Goal: Transaction & Acquisition: Book appointment/travel/reservation

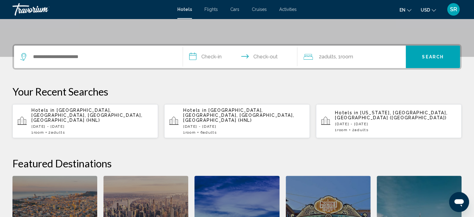
scroll to position [133, 0]
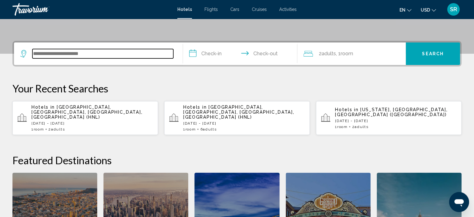
click at [61, 56] on input "Search widget" at bounding box center [102, 53] width 141 height 9
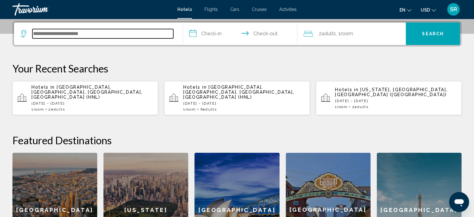
scroll to position [154, 0]
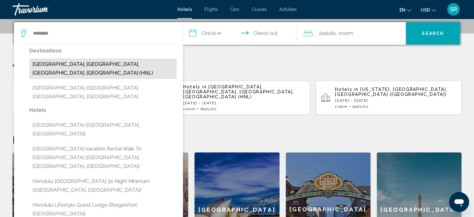
click at [84, 64] on button "[GEOGRAPHIC_DATA], [GEOGRAPHIC_DATA], [GEOGRAPHIC_DATA], [GEOGRAPHIC_DATA] (HNL)" at bounding box center [102, 68] width 147 height 21
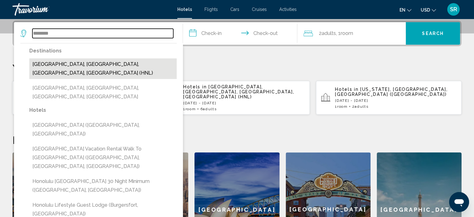
type input "**********"
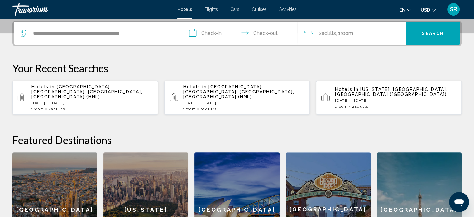
click at [218, 31] on input "**********" at bounding box center [241, 34] width 117 height 24
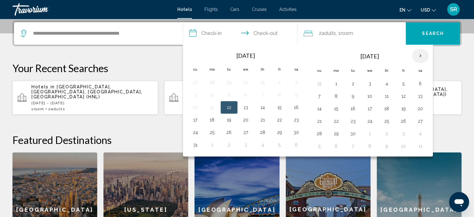
click at [420, 55] on th "Next month" at bounding box center [420, 56] width 17 height 14
click at [405, 106] on button "17" at bounding box center [404, 108] width 10 height 9
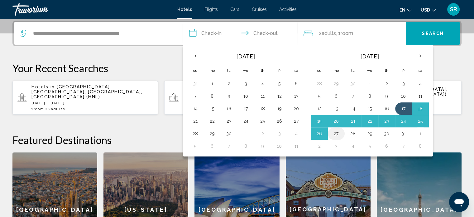
click at [334, 133] on button "27" at bounding box center [336, 133] width 10 height 9
type input "**********"
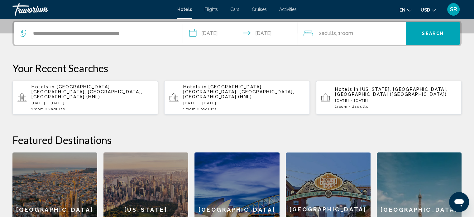
click at [331, 37] on span "2 Adult Adults" at bounding box center [327, 33] width 17 height 9
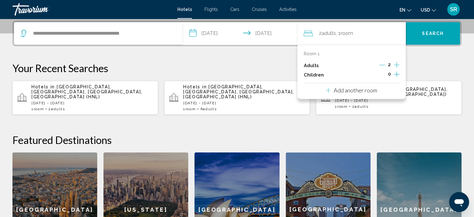
click at [397, 64] on icon "Increment adults" at bounding box center [397, 64] width 6 height 7
click at [435, 36] on button "Search" at bounding box center [433, 33] width 54 height 22
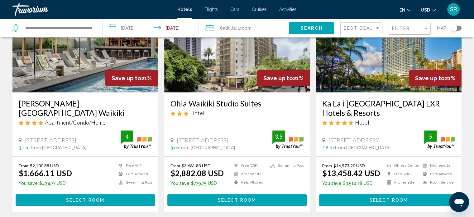
scroll to position [66, 0]
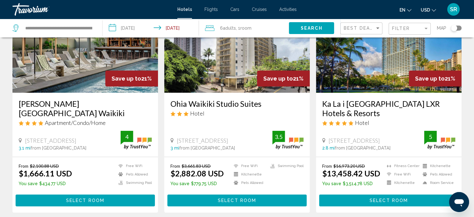
click at [116, 64] on img "Main content" at bounding box center [85, 43] width 146 height 100
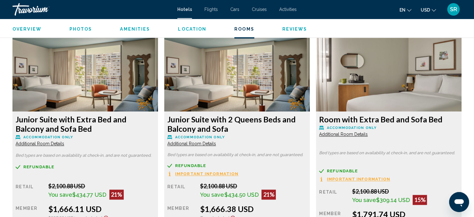
scroll to position [846, 0]
click at [158, 105] on img "Main content" at bounding box center [85, 72] width 146 height 78
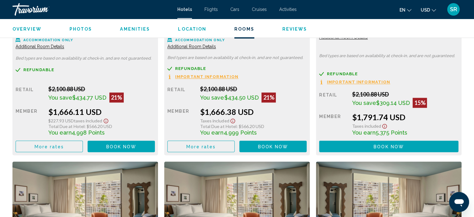
scroll to position [943, 0]
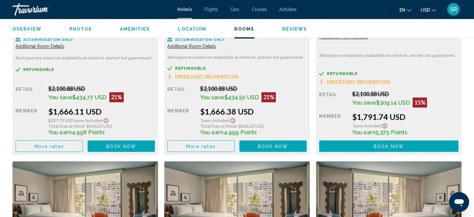
click at [137, 146] on span "Book now" at bounding box center [121, 145] width 30 height 5
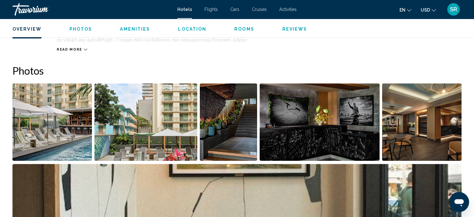
scroll to position [274, 0]
click at [106, 123] on img "Open full-screen image slider" at bounding box center [145, 121] width 103 height 77
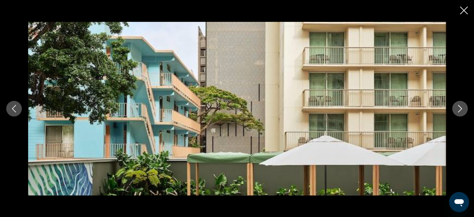
click at [466, 103] on button "Next image" at bounding box center [460, 109] width 16 height 16
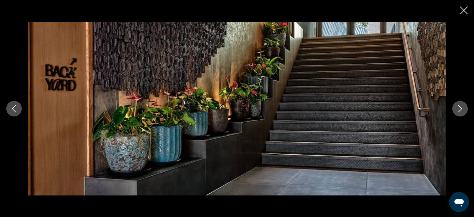
scroll to position [326, 0]
click at [466, 103] on button "Next image" at bounding box center [460, 109] width 16 height 16
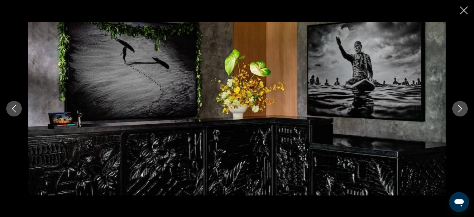
click at [466, 103] on button "Next image" at bounding box center [460, 109] width 16 height 16
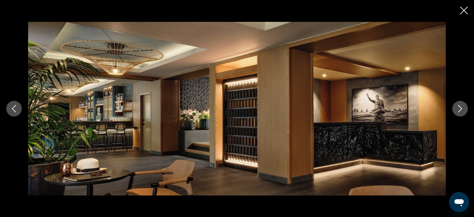
click at [466, 103] on button "Next image" at bounding box center [460, 109] width 16 height 16
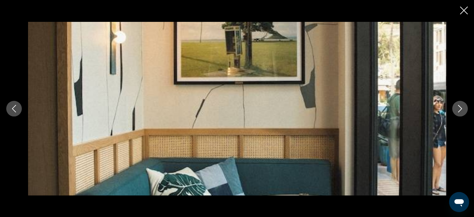
click at [466, 103] on button "Next image" at bounding box center [460, 109] width 16 height 16
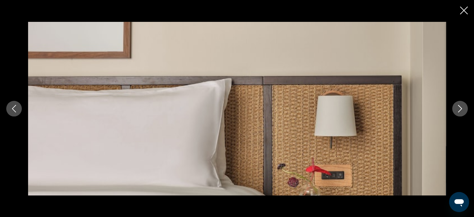
click at [466, 103] on button "Next image" at bounding box center [460, 109] width 16 height 16
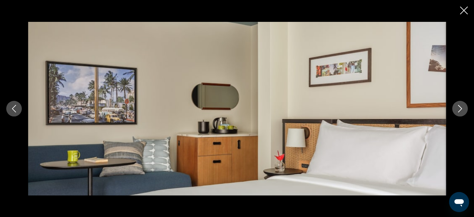
click at [466, 103] on button "Next image" at bounding box center [460, 109] width 16 height 16
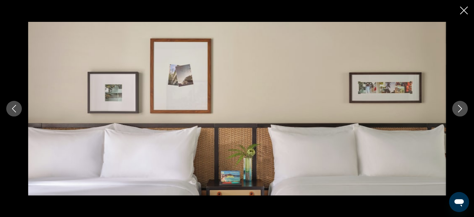
click at [466, 103] on button "Next image" at bounding box center [460, 109] width 16 height 16
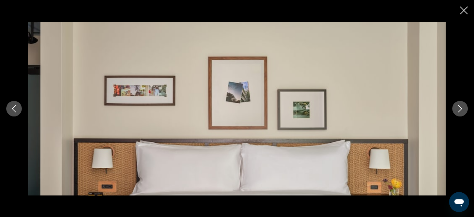
click at [466, 103] on button "Next image" at bounding box center [460, 109] width 16 height 16
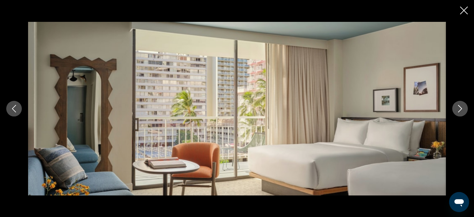
click at [466, 103] on button "Next image" at bounding box center [460, 109] width 16 height 16
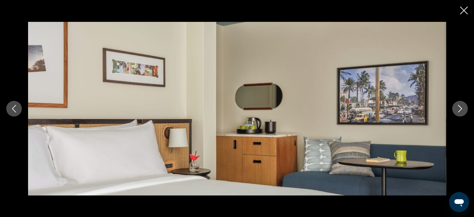
click at [466, 103] on button "Next image" at bounding box center [460, 109] width 16 height 16
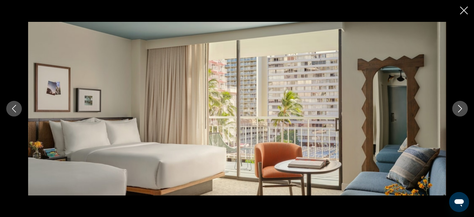
click at [466, 103] on button "Next image" at bounding box center [460, 109] width 16 height 16
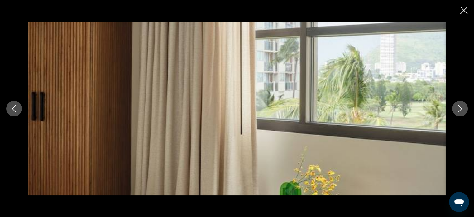
click at [466, 103] on button "Next image" at bounding box center [460, 109] width 16 height 16
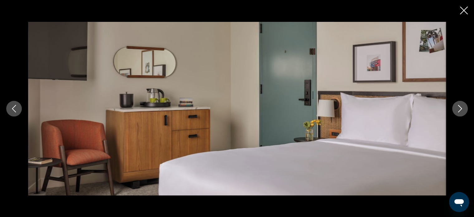
click at [466, 103] on button "Next image" at bounding box center [460, 109] width 16 height 16
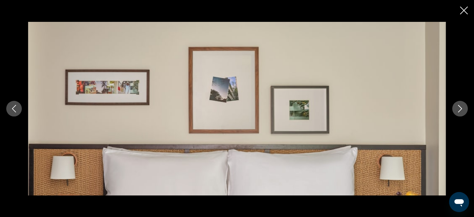
click at [466, 103] on button "Next image" at bounding box center [460, 109] width 16 height 16
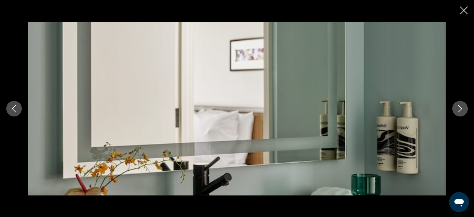
click at [466, 103] on button "Next image" at bounding box center [460, 109] width 16 height 16
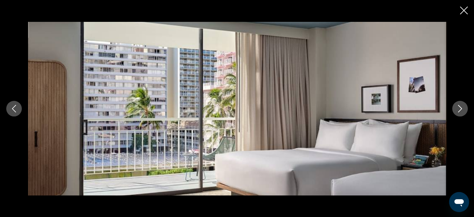
click at [466, 103] on button "Next image" at bounding box center [460, 109] width 16 height 16
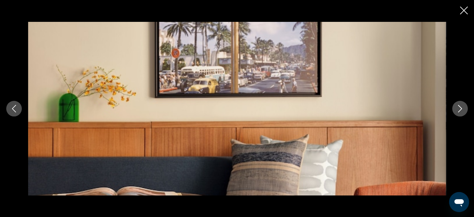
click at [466, 103] on button "Next image" at bounding box center [460, 109] width 16 height 16
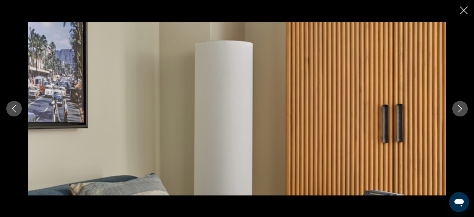
click at [465, 7] on icon "Close slideshow" at bounding box center [464, 11] width 8 height 8
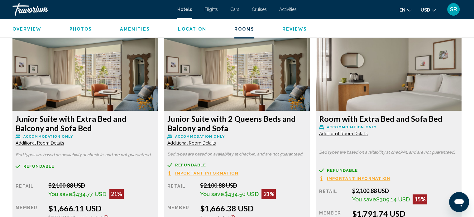
scroll to position [859, 0]
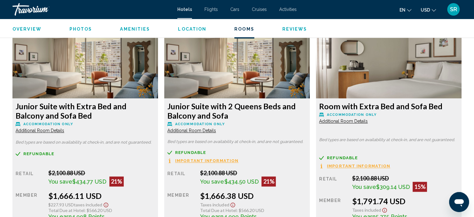
click at [158, 75] on img "Main content" at bounding box center [85, 59] width 146 height 78
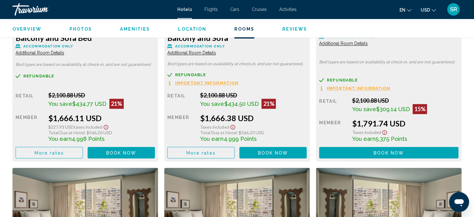
scroll to position [942, 0]
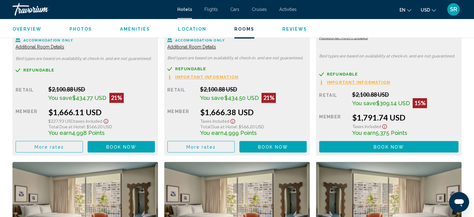
click at [155, 140] on div "Retail $2,100.88 USD You save $434.50 USD 21% when you redeem Member $1,666.38 …" at bounding box center [85, 119] width 139 height 66
click at [270, 145] on span "Book now" at bounding box center [273, 146] width 30 height 5
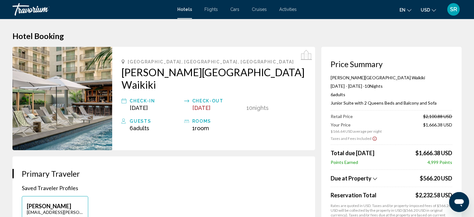
click at [202, 117] on div "rooms" at bounding box center [217, 120] width 51 height 7
click at [204, 104] on span "Oct 27, 2025" at bounding box center [201, 107] width 18 height 7
click at [210, 104] on span "Oct 27, 2025" at bounding box center [201, 107] width 18 height 7
click at [208, 104] on span "Oct 27, 2025" at bounding box center [201, 107] width 18 height 7
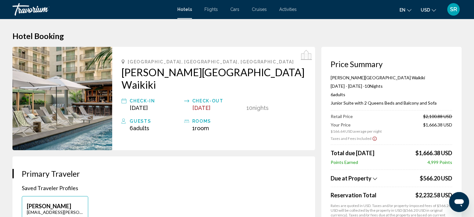
scroll to position [4, 0]
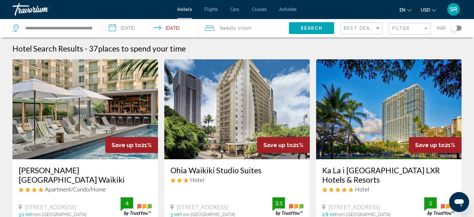
click at [180, 25] on input "**********" at bounding box center [152, 29] width 99 height 21
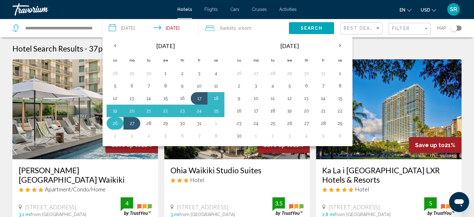
click at [115, 122] on button "26" at bounding box center [115, 123] width 10 height 9
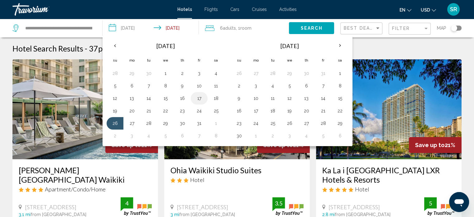
click at [194, 98] on button "17" at bounding box center [199, 98] width 10 height 9
type input "**********"
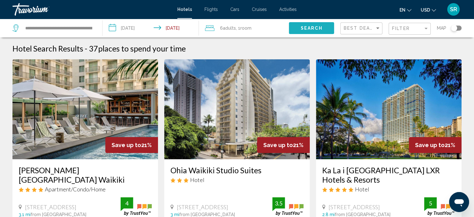
click at [313, 27] on span "Search" at bounding box center [312, 28] width 22 height 5
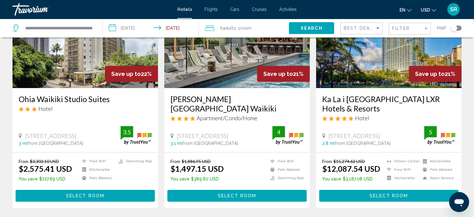
scroll to position [71, 0]
click at [215, 77] on img "Main content" at bounding box center [237, 38] width 146 height 100
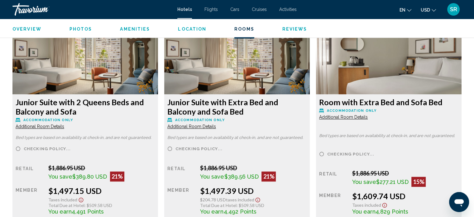
scroll to position [953, 0]
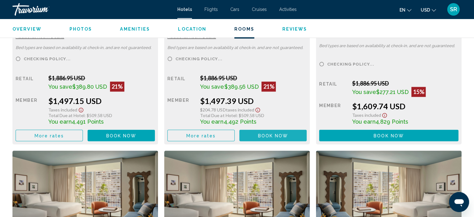
click at [255, 132] on button "Book now No longer available" at bounding box center [272, 135] width 67 height 12
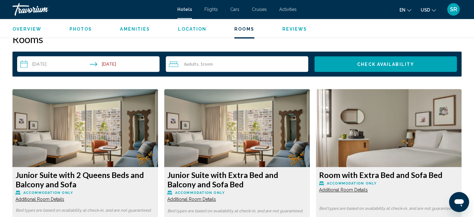
scroll to position [831, 0]
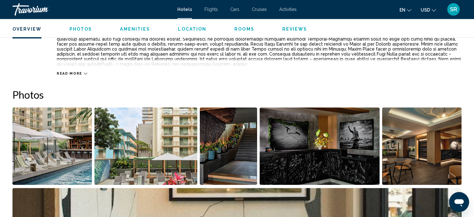
scroll to position [290, 0]
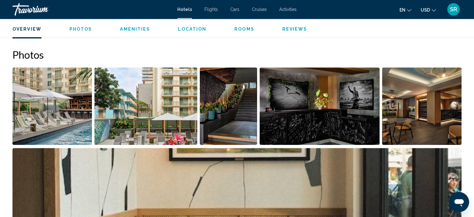
click at [40, 108] on img "Open full-screen image slider" at bounding box center [51, 105] width 79 height 77
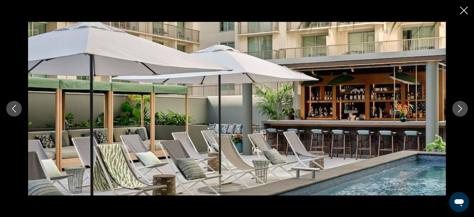
click at [459, 111] on icon "Next image" at bounding box center [460, 108] width 4 height 7
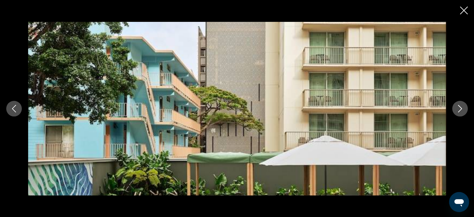
click at [459, 111] on icon "Next image" at bounding box center [460, 108] width 4 height 7
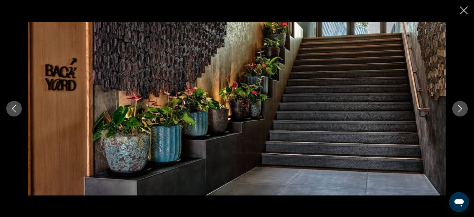
click at [459, 111] on icon "Next image" at bounding box center [460, 108] width 4 height 7
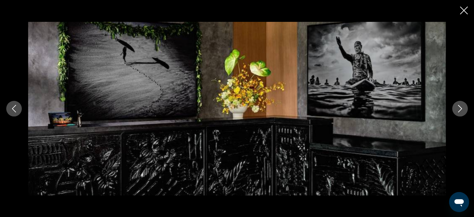
click at [459, 111] on icon "Next image" at bounding box center [460, 108] width 4 height 7
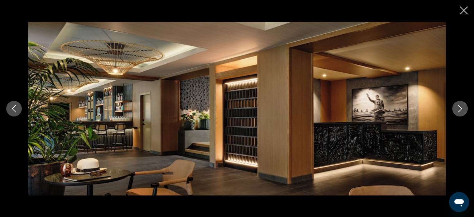
click at [459, 111] on icon "Next image" at bounding box center [460, 108] width 4 height 7
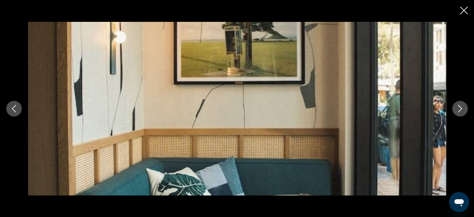
click at [459, 111] on icon "Next image" at bounding box center [460, 108] width 4 height 7
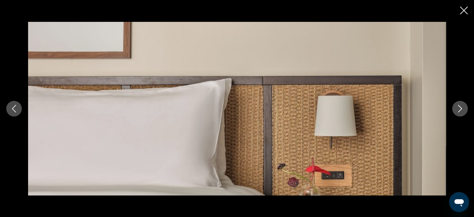
click at [459, 111] on icon "Next image" at bounding box center [460, 108] width 4 height 7
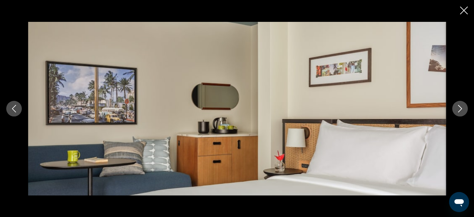
click at [459, 111] on icon "Next image" at bounding box center [460, 108] width 4 height 7
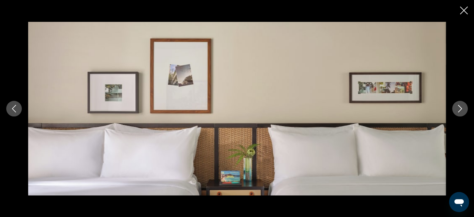
click at [13, 106] on icon "Previous image" at bounding box center [13, 108] width 7 height 7
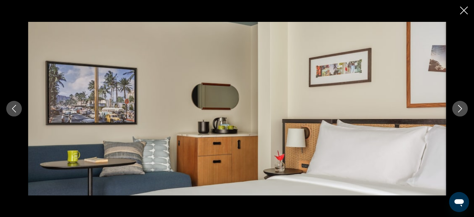
click at [459, 107] on icon "Next image" at bounding box center [459, 108] width 7 height 7
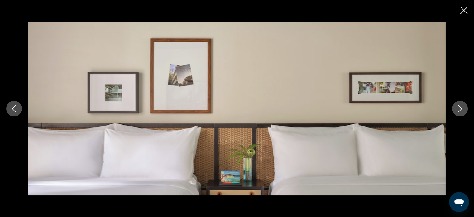
click at [463, 113] on button "Next image" at bounding box center [460, 109] width 16 height 16
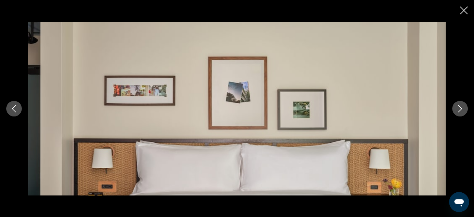
click at [459, 108] on icon "Next image" at bounding box center [459, 108] width 7 height 7
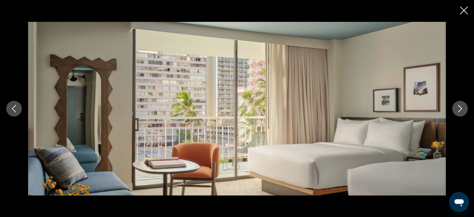
scroll to position [579, 0]
click at [462, 114] on button "Next image" at bounding box center [460, 109] width 16 height 16
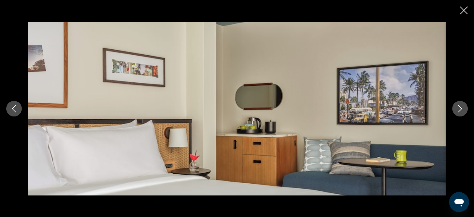
click at [465, 104] on button "Next image" at bounding box center [460, 109] width 16 height 16
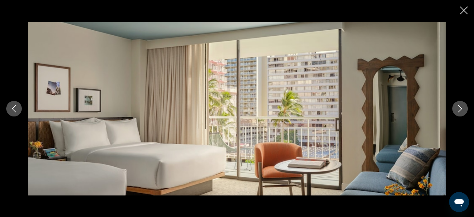
click at [465, 109] on button "Next image" at bounding box center [460, 109] width 16 height 16
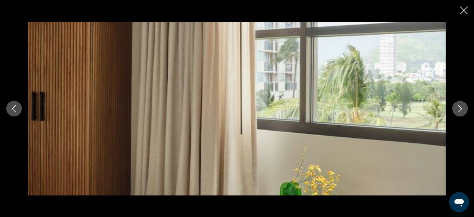
click at [466, 109] on button "Next image" at bounding box center [460, 109] width 16 height 16
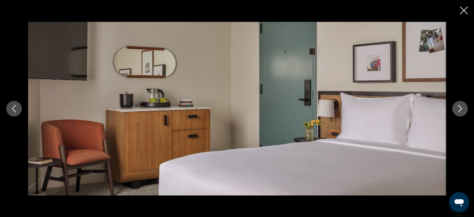
click at [462, 107] on icon "Next image" at bounding box center [459, 108] width 7 height 7
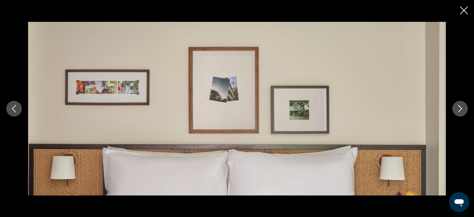
click at [462, 107] on icon "Next image" at bounding box center [459, 108] width 7 height 7
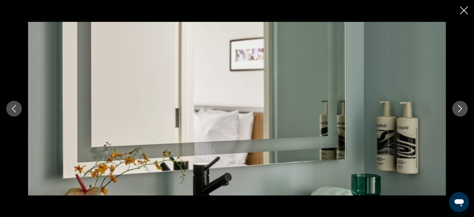
click at [462, 107] on icon "Next image" at bounding box center [459, 108] width 7 height 7
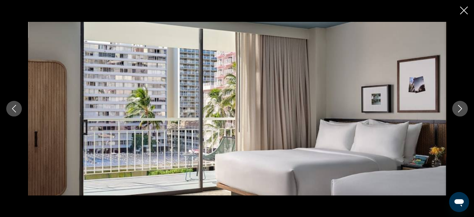
click at [466, 108] on button "Next image" at bounding box center [460, 109] width 16 height 16
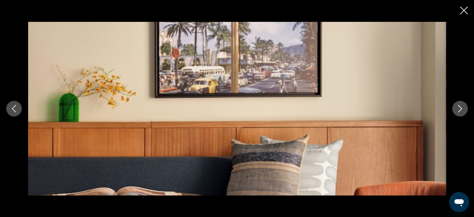
click at [460, 106] on icon "Next image" at bounding box center [459, 108] width 7 height 7
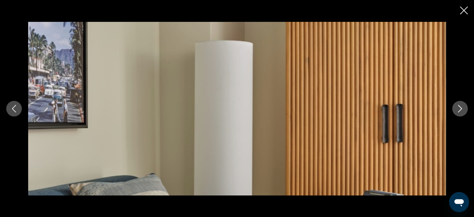
click at [466, 113] on button "Next image" at bounding box center [460, 109] width 16 height 16
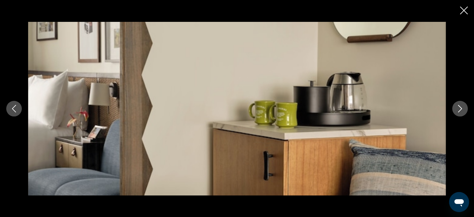
click at [460, 108] on icon "Next image" at bounding box center [459, 108] width 7 height 7
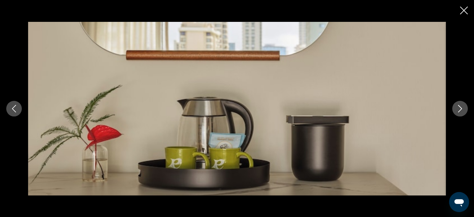
click at [460, 108] on icon "Next image" at bounding box center [459, 108] width 7 height 7
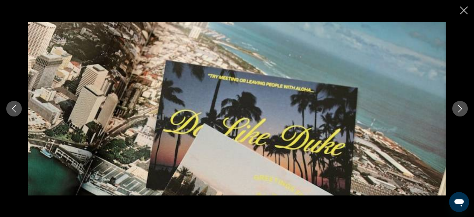
click at [463, 113] on button "Next image" at bounding box center [460, 109] width 16 height 16
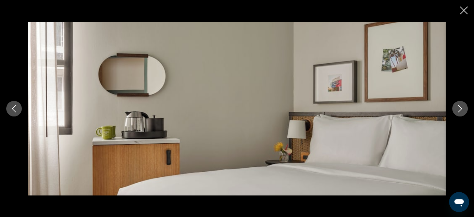
click at [463, 105] on icon "Next image" at bounding box center [459, 108] width 7 height 7
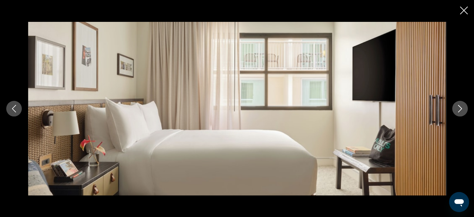
click at [461, 108] on icon "Next image" at bounding box center [460, 108] width 4 height 7
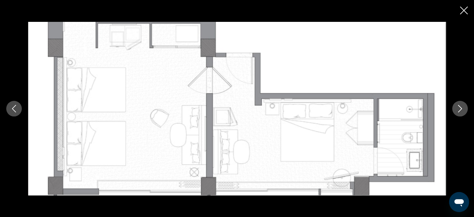
scroll to position [543, 0]
click at [463, 13] on icon "Close slideshow" at bounding box center [464, 11] width 8 height 8
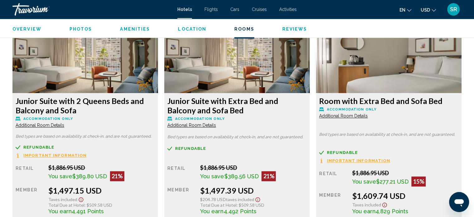
scroll to position [864, 0]
click at [155, 122] on div "Junior Suite with Extra Bed and Balcony and Sofa Bed Accommodation Only Additio…" at bounding box center [85, 112] width 139 height 32
click at [64, 124] on span "Additional Room Details" at bounding box center [40, 125] width 49 height 5
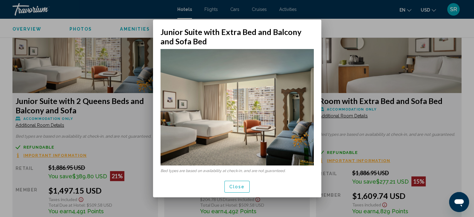
scroll to position [0, 0]
click at [241, 188] on span "Close" at bounding box center [237, 186] width 16 height 5
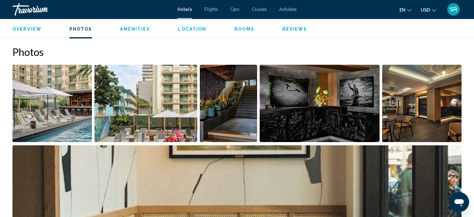
scroll to position [279, 0]
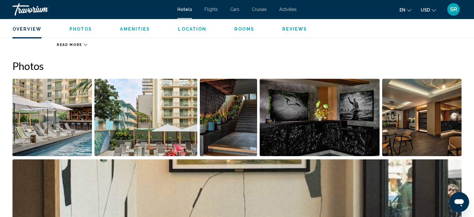
click at [309, 159] on button "Open full-screen image slider" at bounding box center [236, 198] width 449 height 78
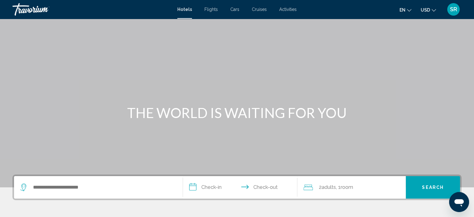
scroll to position [56, 0]
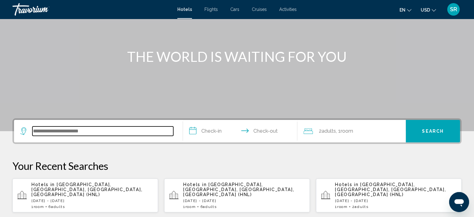
click at [79, 134] on input "Search widget" at bounding box center [102, 130] width 141 height 9
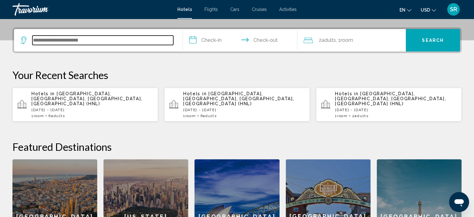
scroll to position [154, 0]
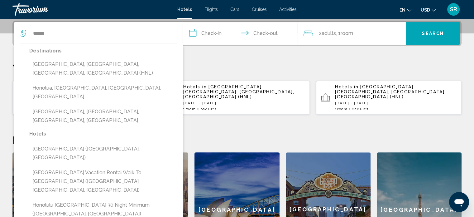
click at [103, 60] on button "[GEOGRAPHIC_DATA], [GEOGRAPHIC_DATA], [GEOGRAPHIC_DATA], [GEOGRAPHIC_DATA] (HNL)" at bounding box center [102, 68] width 147 height 21
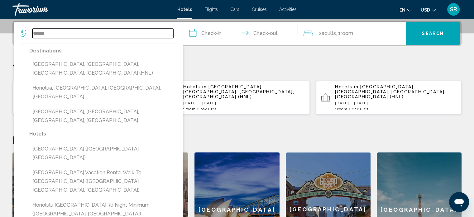
type input "**********"
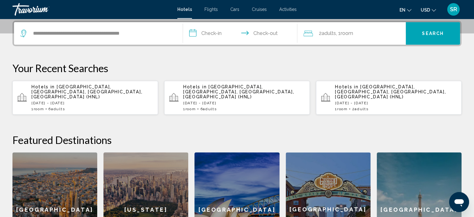
click at [214, 35] on input "**********" at bounding box center [241, 34] width 117 height 24
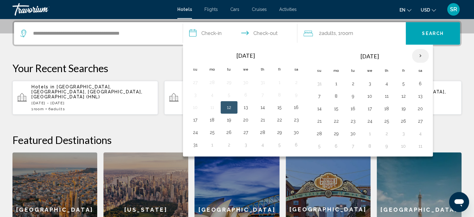
click at [418, 55] on th "Next month" at bounding box center [420, 56] width 17 height 14
click at [402, 106] on button "17" at bounding box center [404, 108] width 10 height 9
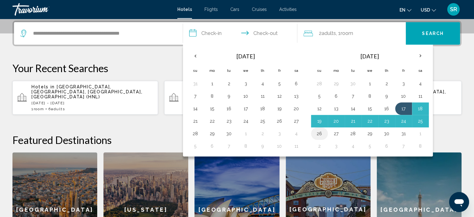
click at [320, 130] on button "26" at bounding box center [320, 133] width 10 height 9
type input "**********"
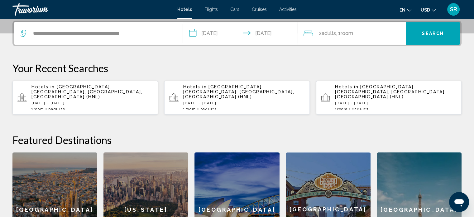
click at [343, 38] on div "2 Adult Adults , 1 Room rooms" at bounding box center [355, 33] width 102 height 22
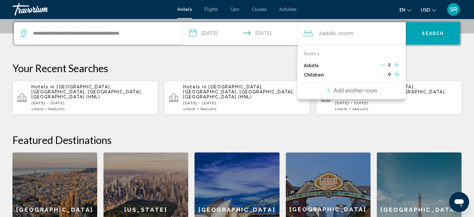
click at [394, 65] on icon "Increment adults" at bounding box center [397, 64] width 6 height 7
click at [423, 40] on button "Search" at bounding box center [433, 33] width 54 height 22
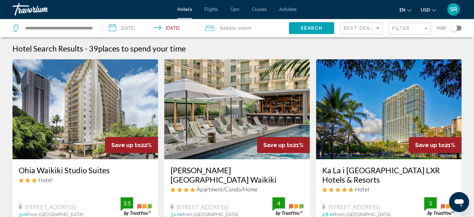
click at [363, 36] on div "Best Deals" at bounding box center [361, 28] width 42 height 19
click at [363, 32] on div "Best Deals" at bounding box center [362, 29] width 37 height 12
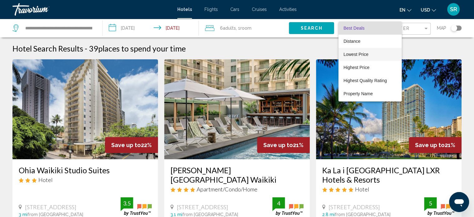
click at [365, 52] on span "Lowest Price" at bounding box center [356, 54] width 25 height 5
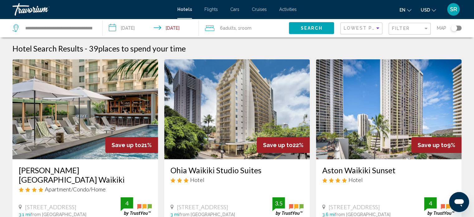
click at [184, 106] on img "Main content" at bounding box center [237, 109] width 146 height 100
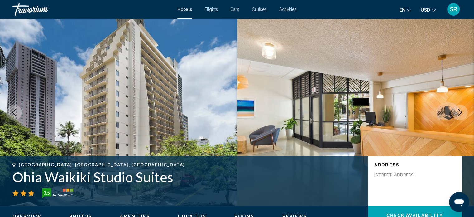
scroll to position [4, 0]
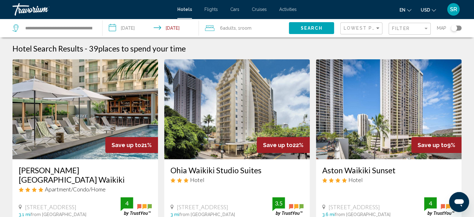
click at [127, 108] on img "Main content" at bounding box center [85, 109] width 146 height 100
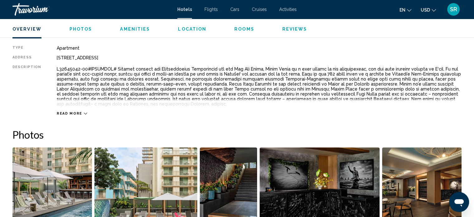
scroll to position [209, 0]
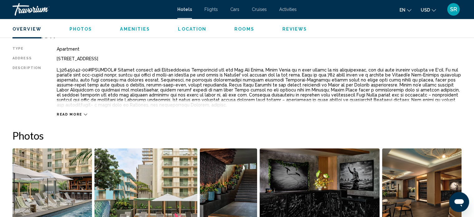
click at [68, 113] on span "Read more" at bounding box center [70, 114] width 26 height 4
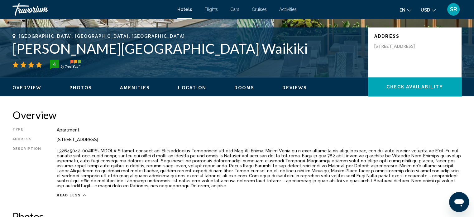
scroll to position [128, 0]
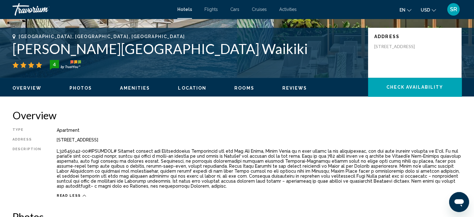
click at [238, 88] on span "Rooms" at bounding box center [244, 87] width 20 height 5
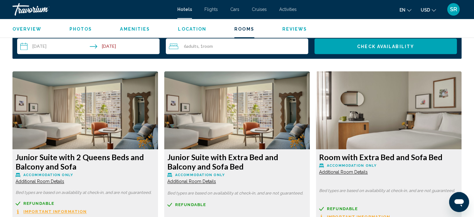
scroll to position [806, 0]
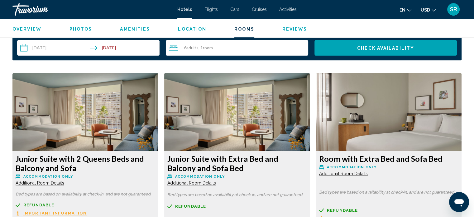
click at [158, 109] on img "Main content" at bounding box center [85, 112] width 146 height 78
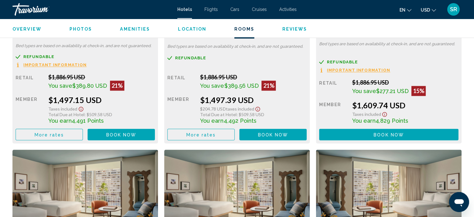
scroll to position [956, 0]
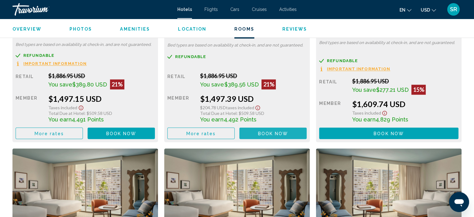
click at [251, 131] on button "Book now No longer available" at bounding box center [272, 133] width 67 height 12
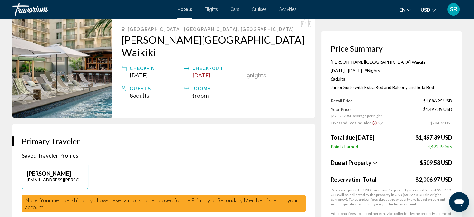
scroll to position [34, 0]
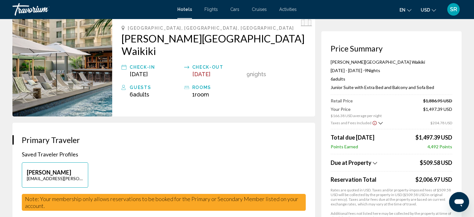
click at [434, 163] on span "$509.58 USD" at bounding box center [436, 162] width 32 height 7
click at [430, 168] on app-property-taxes-new "Due at Property $509.58 USD Reservation Total $2,006.97 USD Rates are quoted in…" at bounding box center [392, 189] width 122 height 71
click at [416, 162] on div "Due at Property" at bounding box center [375, 162] width 88 height 7
